Goal: Task Accomplishment & Management: Manage account settings

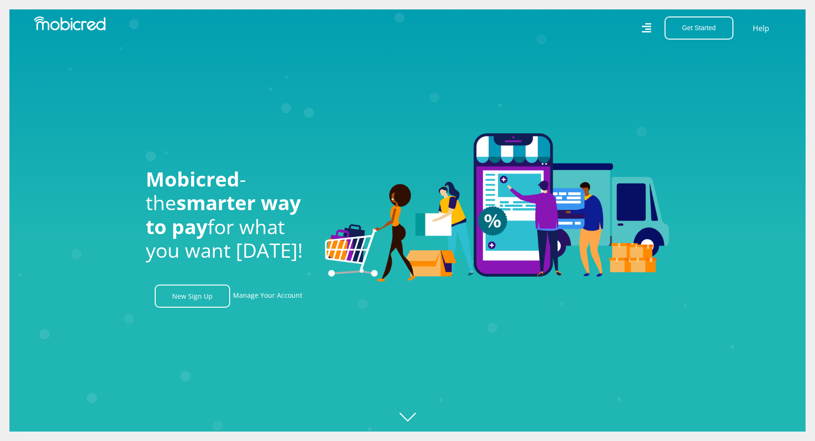
scroll to position [0, 1209]
click at [267, 297] on link "Manage Your Account" at bounding box center [267, 296] width 69 height 23
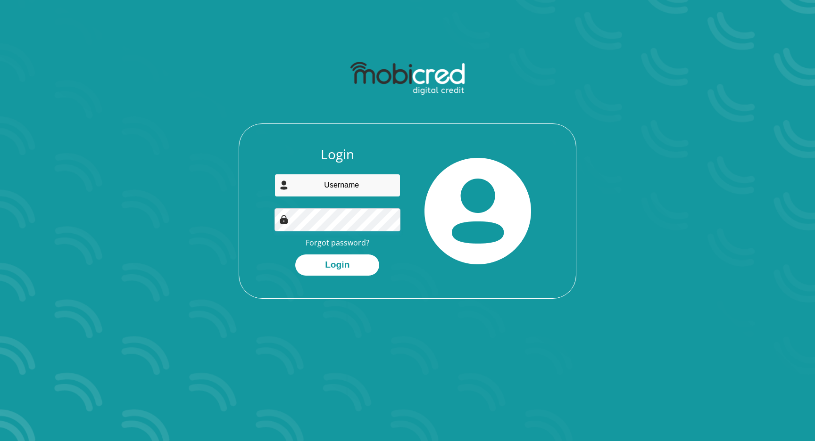
click at [354, 182] on input "email" at bounding box center [337, 185] width 126 height 23
type input "[EMAIL_ADDRESS][DOMAIN_NAME]"
click at [295, 255] on button "Login" at bounding box center [337, 265] width 84 height 21
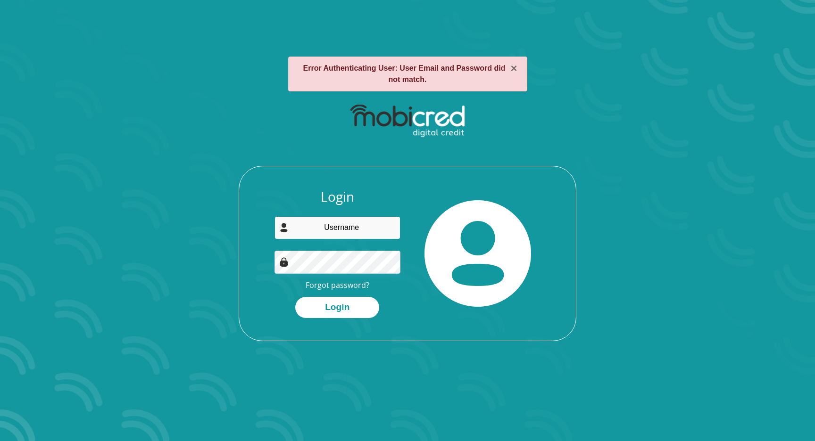
click at [321, 223] on input "email" at bounding box center [337, 227] width 126 height 23
type input "[EMAIL_ADDRESS][DOMAIN_NAME]"
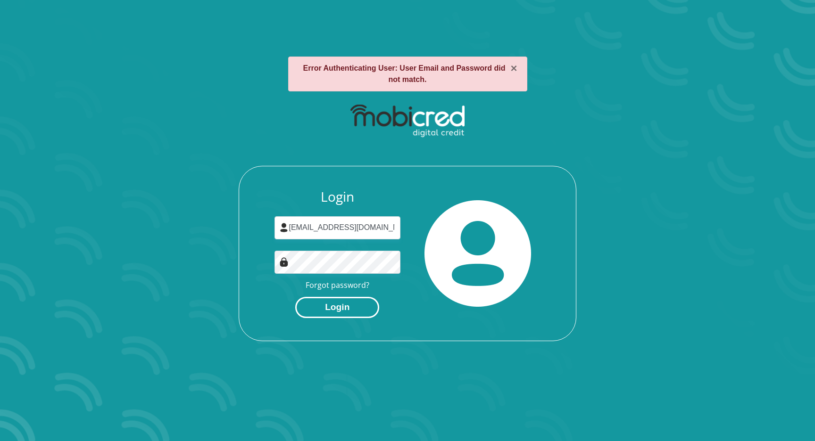
click at [341, 310] on button "Login" at bounding box center [337, 307] width 84 height 21
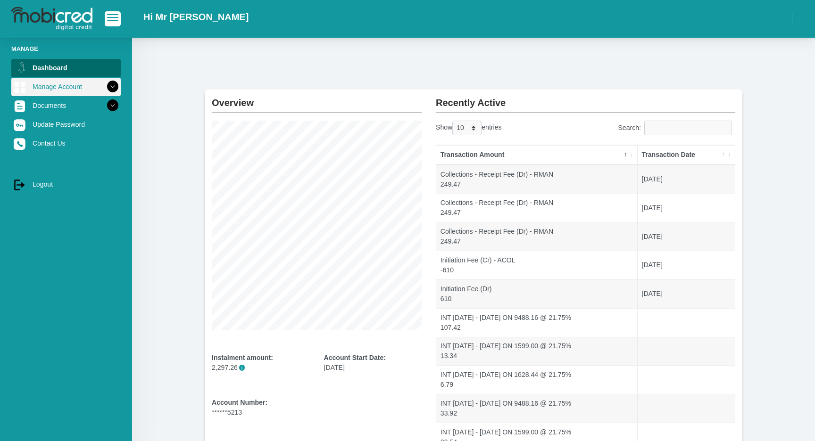
click at [80, 91] on link "Manage Account" at bounding box center [65, 87] width 109 height 18
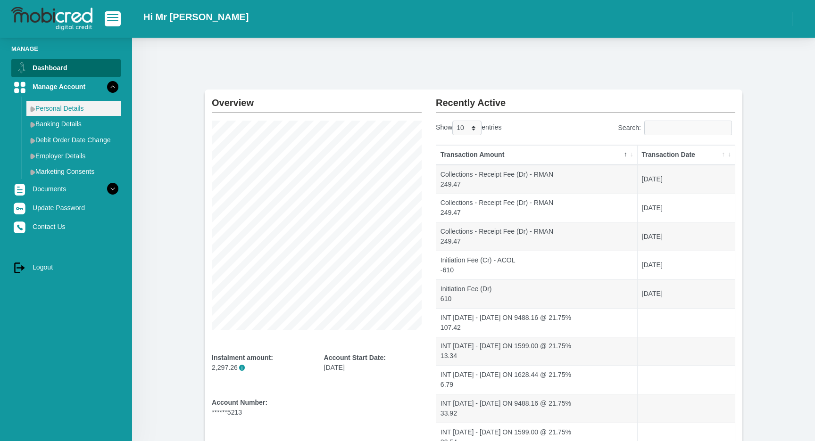
click at [89, 110] on link "Personal Details" at bounding box center [73, 108] width 94 height 15
click at [82, 124] on link "Banking Details" at bounding box center [73, 123] width 94 height 15
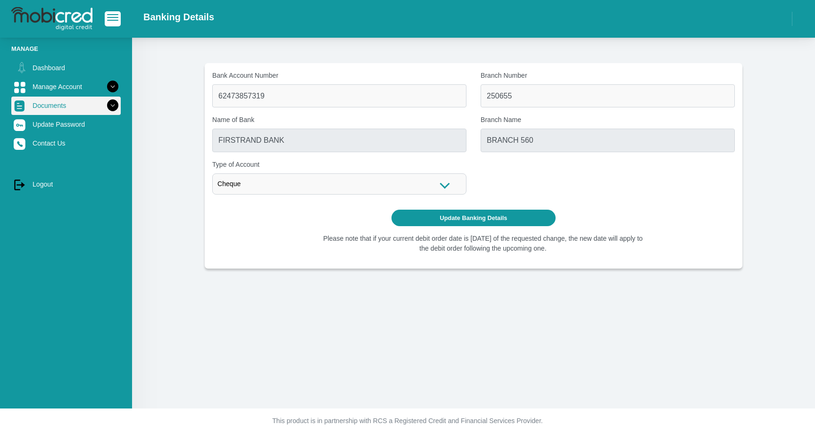
click at [111, 104] on icon at bounding box center [113, 106] width 16 height 16
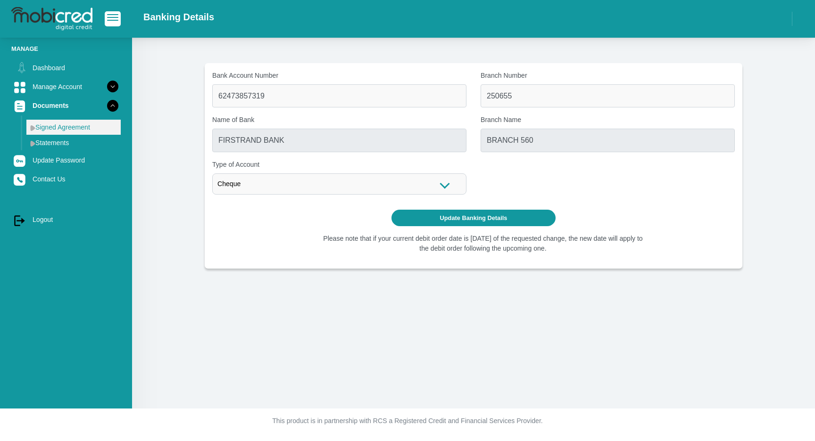
click at [78, 134] on link "Signed Agreement" at bounding box center [73, 127] width 94 height 15
click at [58, 146] on link "Statements" at bounding box center [73, 142] width 94 height 15
click at [71, 126] on link "Signed Agreement" at bounding box center [73, 127] width 94 height 15
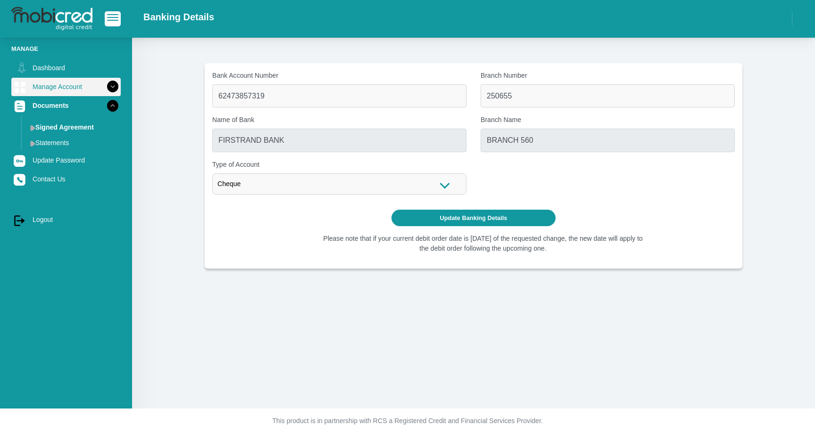
click at [93, 89] on link "Manage Account" at bounding box center [65, 87] width 109 height 18
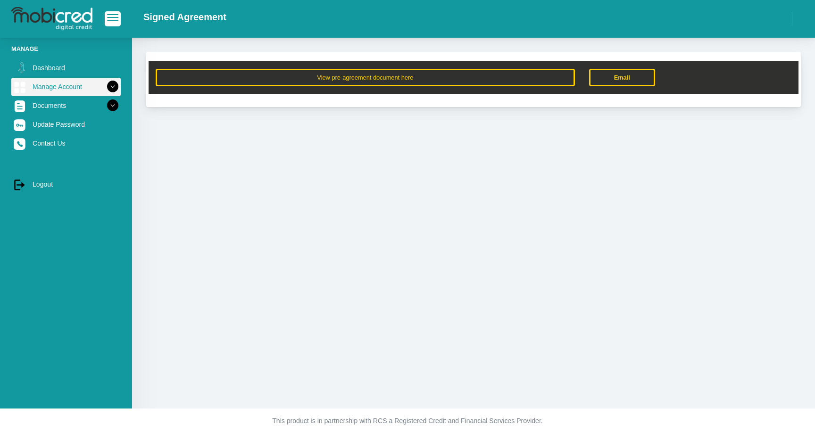
click at [96, 91] on link "Manage Account" at bounding box center [65, 87] width 109 height 18
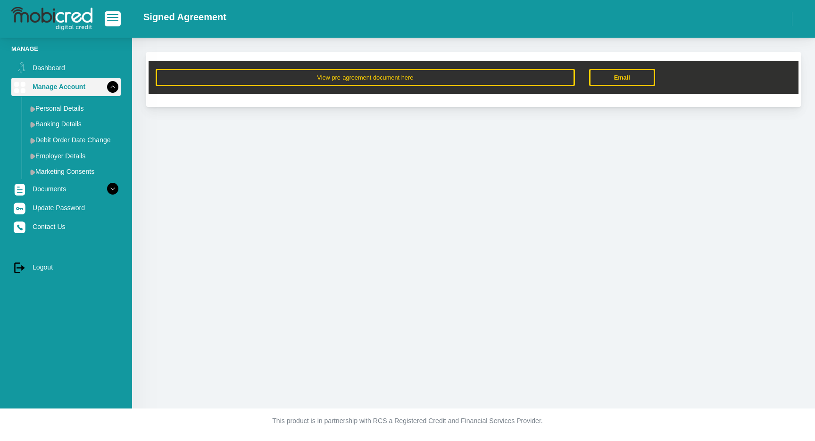
click at [107, 86] on icon at bounding box center [113, 87] width 16 height 16
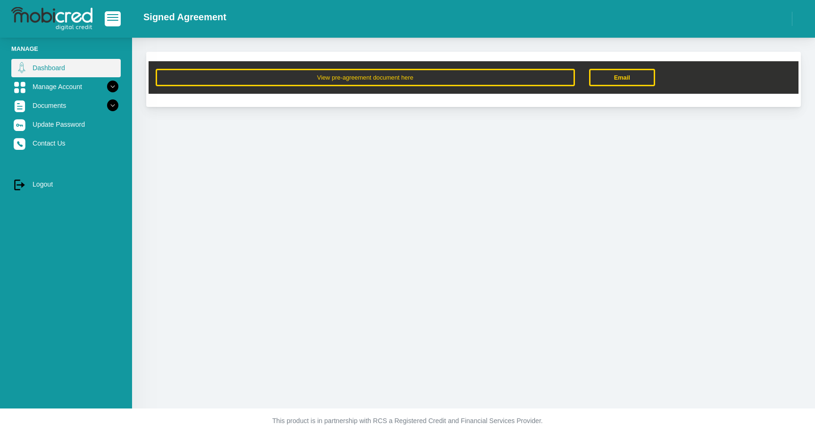
click at [59, 69] on link "Dashboard" at bounding box center [65, 68] width 109 height 18
click at [63, 69] on link "Dashboard" at bounding box center [65, 68] width 109 height 18
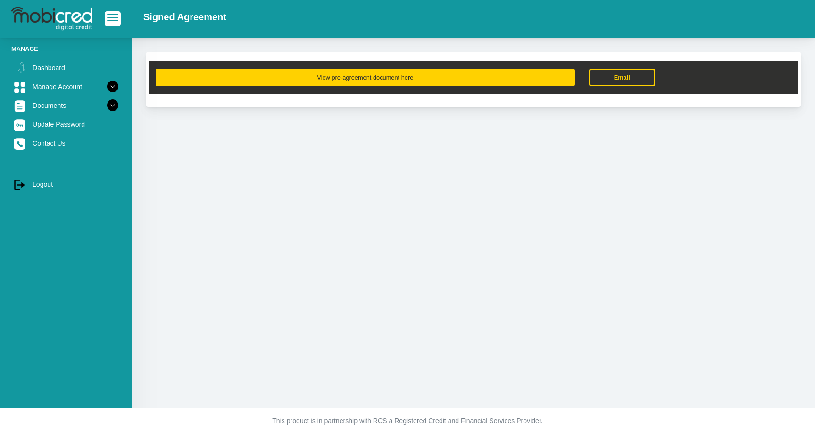
click at [334, 73] on button "View pre-agreement document here" at bounding box center [365, 77] width 419 height 17
